Goal: Navigation & Orientation: Find specific page/section

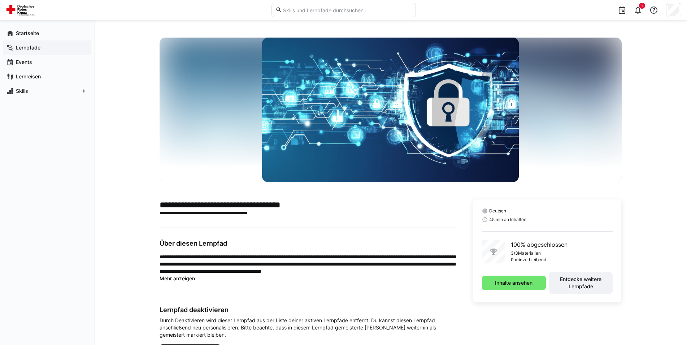
click at [0, 0] on app-navigation-label "Lernpfade" at bounding box center [0, 0] width 0 height 0
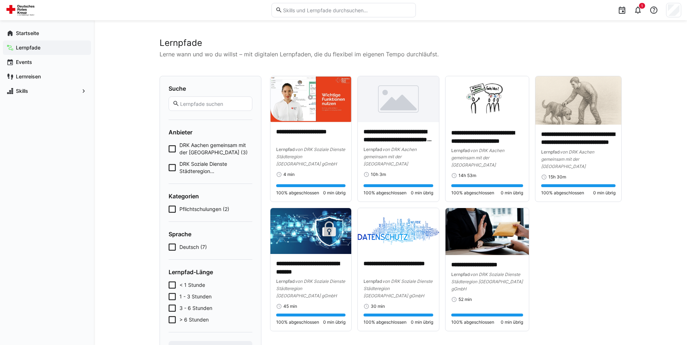
click at [621, 308] on app-cards-list "**********" at bounding box center [445, 203] width 351 height 255
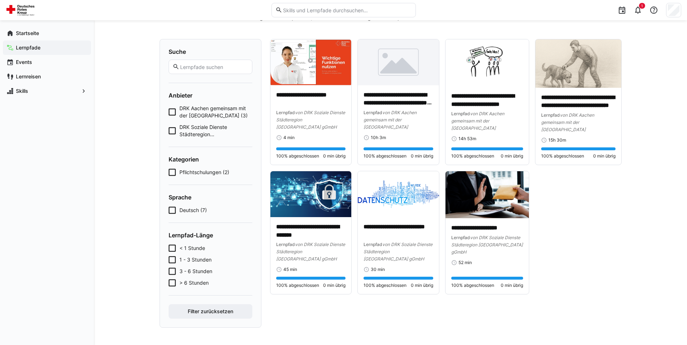
click at [0, 0] on app-navigation-label "Lernpfade" at bounding box center [0, 0] width 0 height 0
click at [0, 0] on app-navigation-label "Startseite" at bounding box center [0, 0] width 0 height 0
click at [0, 0] on app-navigation-label "Lernreisen" at bounding box center [0, 0] width 0 height 0
click at [0, 0] on app-navigation-label "Events" at bounding box center [0, 0] width 0 height 0
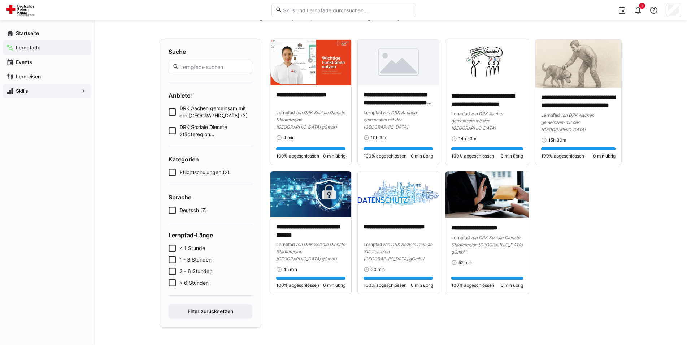
click at [0, 0] on app-navigation-label "Skills" at bounding box center [0, 0] width 0 height 0
click at [0, 0] on app-navigation-label "Startseite" at bounding box center [0, 0] width 0 height 0
click at [0, 0] on app-navigation-label "Lernpfade" at bounding box center [0, 0] width 0 height 0
